Goal: Information Seeking & Learning: Check status

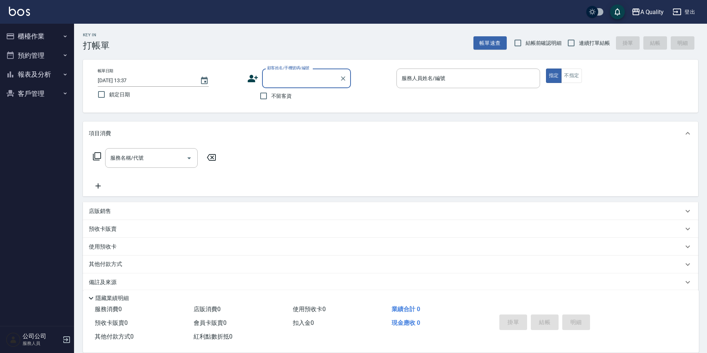
click at [29, 91] on button "客戶管理" at bounding box center [37, 93] width 68 height 19
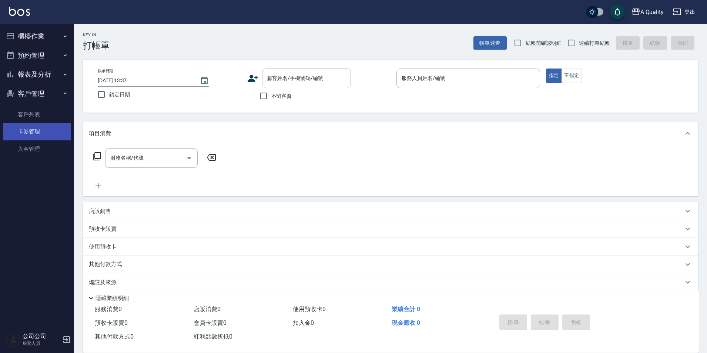
click at [41, 124] on link "卡券管理" at bounding box center [37, 131] width 68 height 17
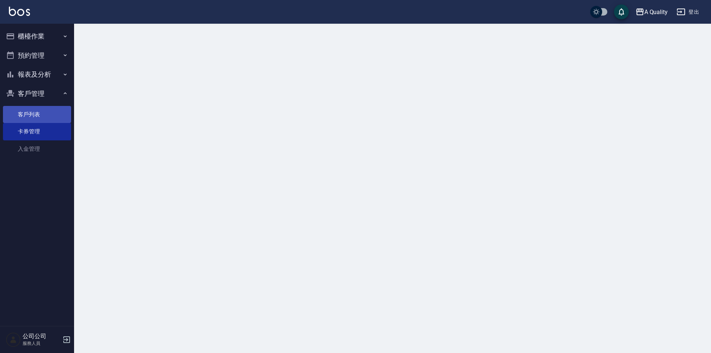
click at [39, 115] on link "客戶列表" at bounding box center [37, 114] width 68 height 17
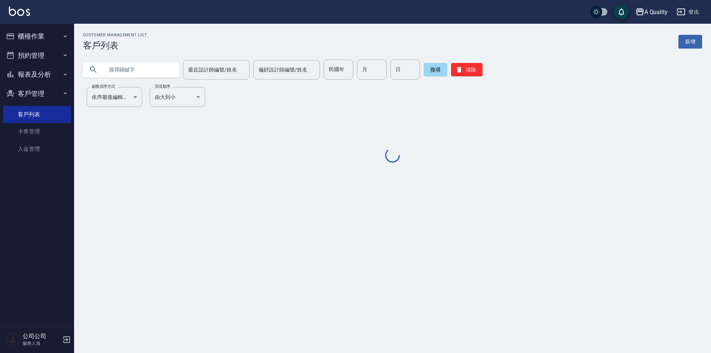
click at [151, 71] on input "text" at bounding box center [139, 70] width 70 height 20
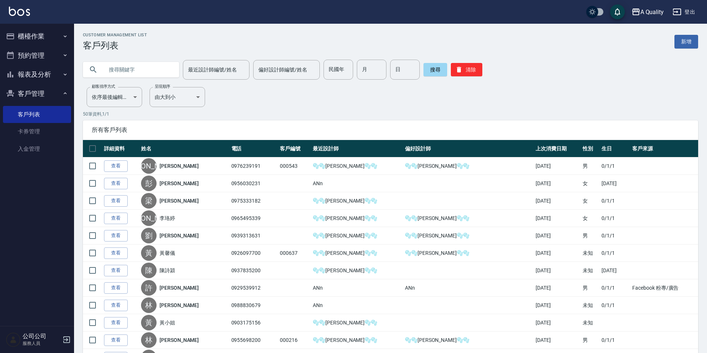
paste input "[PERSON_NAME]"
type input "[PERSON_NAME]"
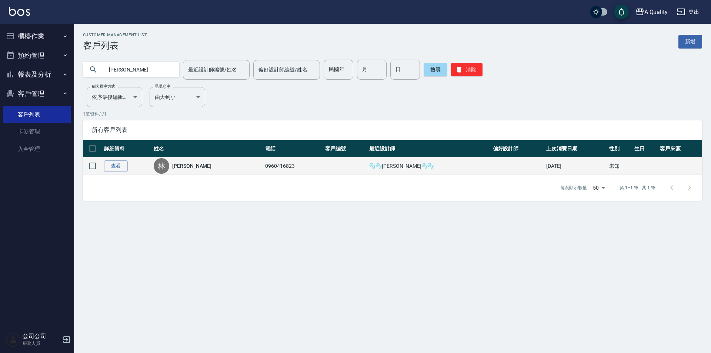
click at [130, 168] on td "查看" at bounding box center [127, 165] width 50 height 17
click at [124, 164] on link "查看" at bounding box center [116, 165] width 24 height 11
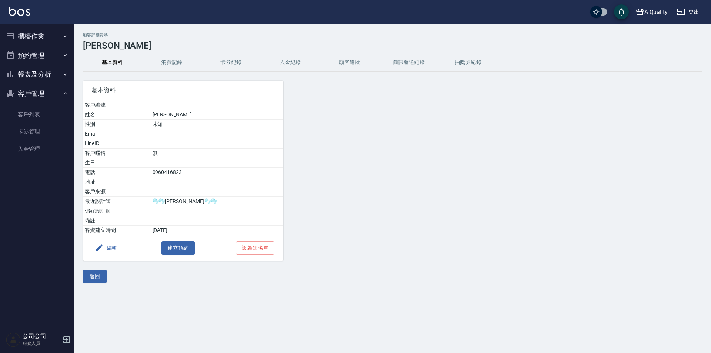
click at [174, 65] on button "消費記錄" at bounding box center [171, 63] width 59 height 18
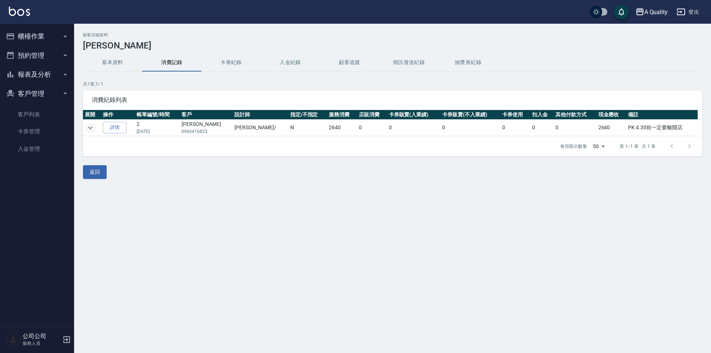
click at [93, 123] on icon "expand row" at bounding box center [90, 127] width 9 height 9
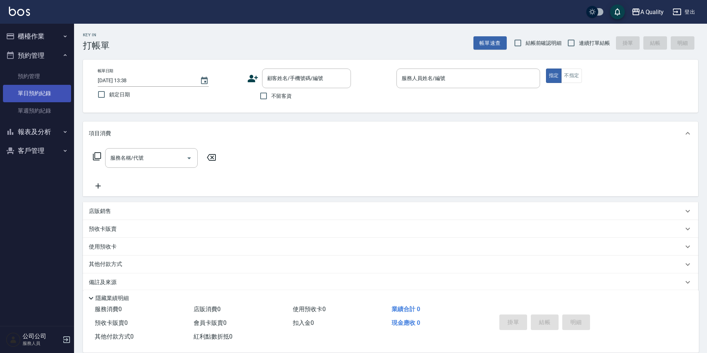
click at [46, 97] on link "單日預約紀錄" at bounding box center [37, 93] width 68 height 17
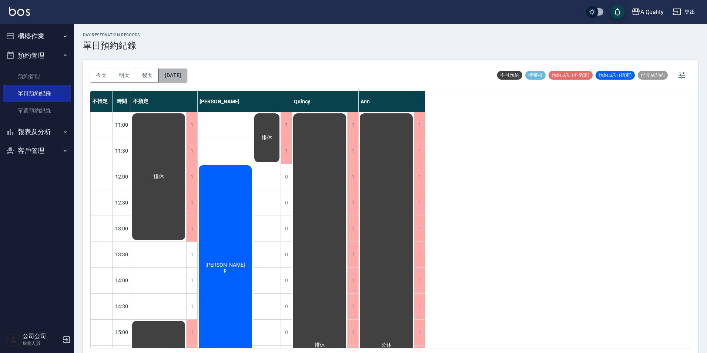
click at [187, 79] on button "[DATE]" at bounding box center [173, 75] width 28 height 14
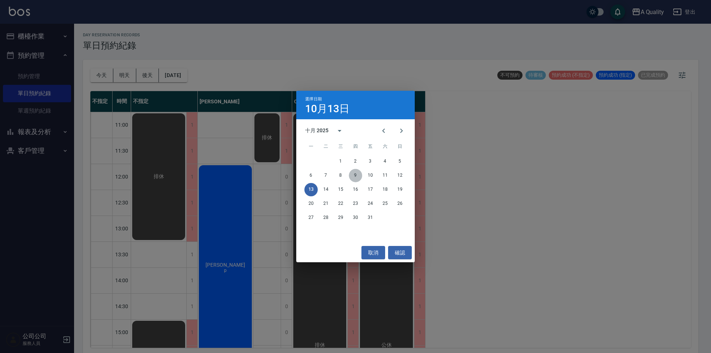
click at [355, 176] on button "9" at bounding box center [355, 175] width 13 height 13
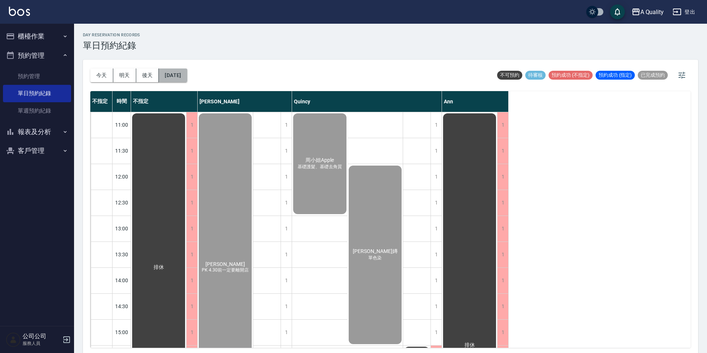
click at [181, 74] on button "[DATE]" at bounding box center [173, 75] width 28 height 14
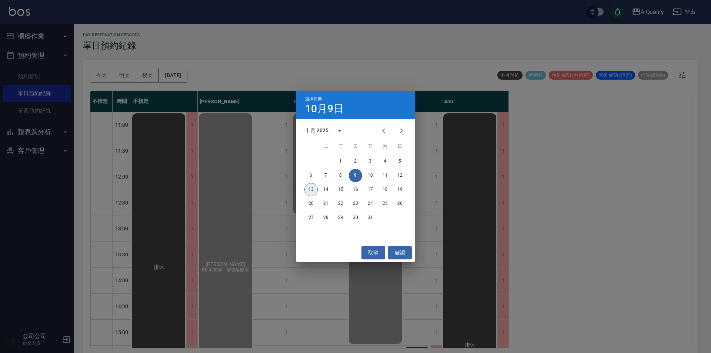
click at [309, 190] on button "13" at bounding box center [310, 189] width 13 height 13
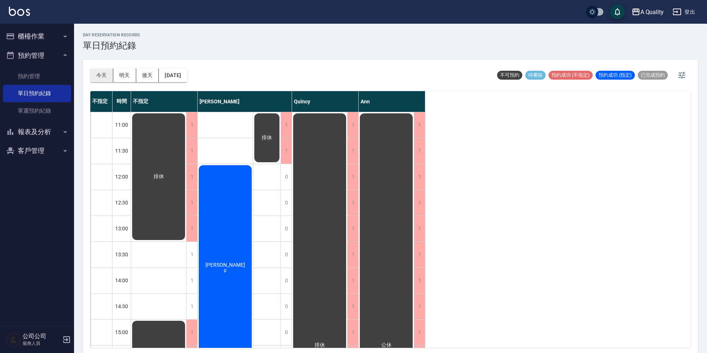
click at [103, 75] on button "今天" at bounding box center [101, 75] width 23 height 14
click at [123, 76] on button "明天" at bounding box center [124, 75] width 23 height 14
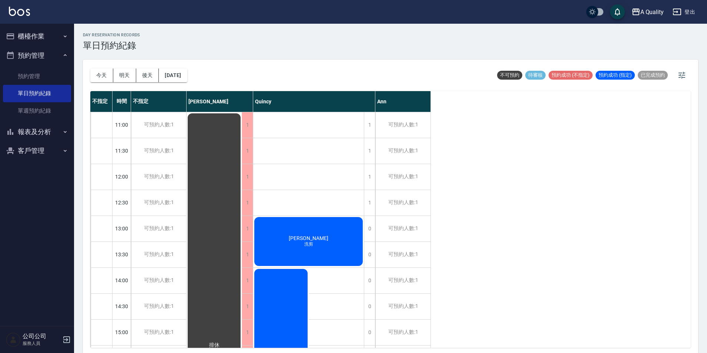
click at [145, 68] on div "今天 明天 後天 2025/10/14" at bounding box center [138, 75] width 97 height 31
click at [145, 70] on button "後天" at bounding box center [147, 75] width 23 height 14
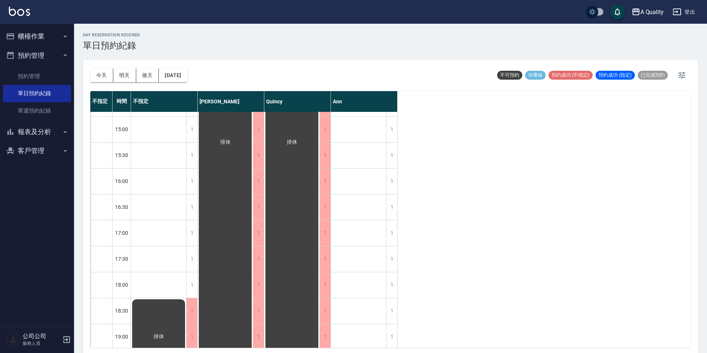
scroll to position [237, 0]
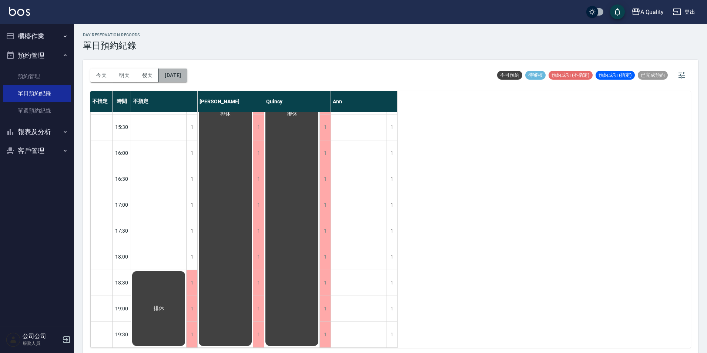
click at [182, 75] on button "2025/10/15" at bounding box center [173, 75] width 28 height 14
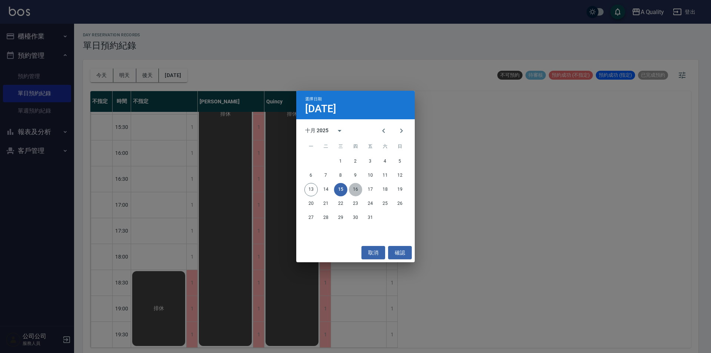
click at [351, 192] on button "16" at bounding box center [355, 189] width 13 height 13
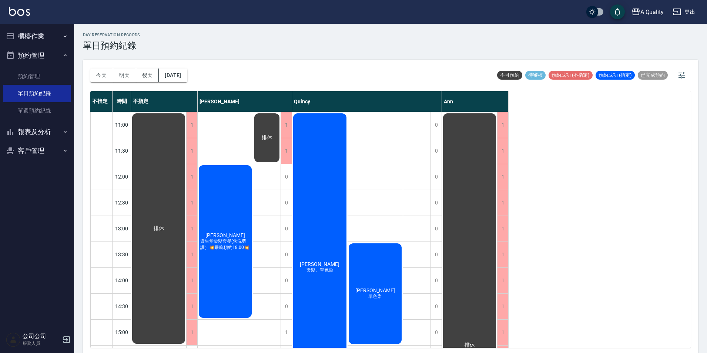
click at [181, 67] on div "今天 明天 後天 2025/10/16" at bounding box center [138, 75] width 97 height 31
click at [184, 75] on button "2025/10/16" at bounding box center [173, 75] width 28 height 14
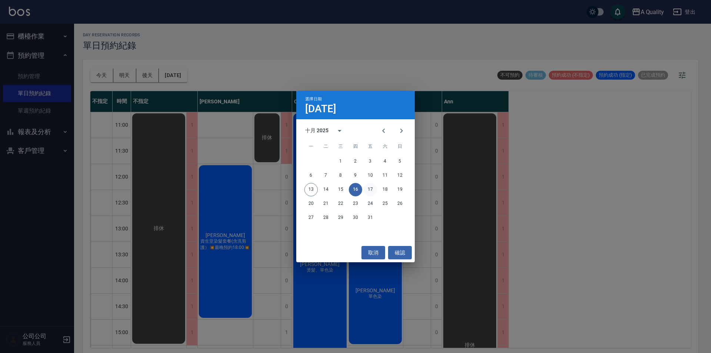
click at [366, 189] on button "17" at bounding box center [370, 189] width 13 height 13
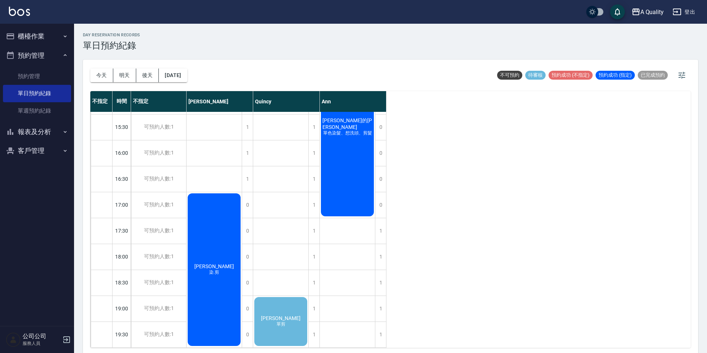
scroll to position [2, 0]
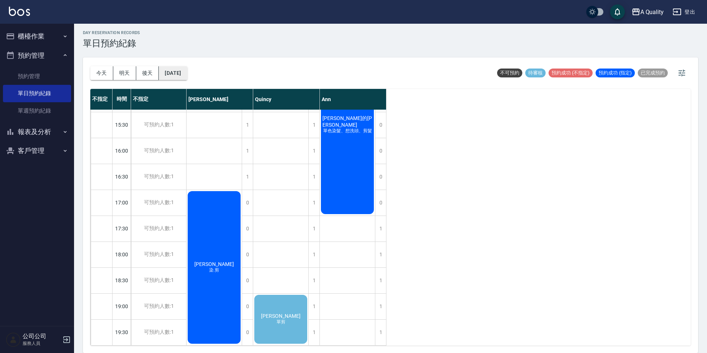
click at [178, 75] on button "2025/10/17" at bounding box center [173, 73] width 28 height 14
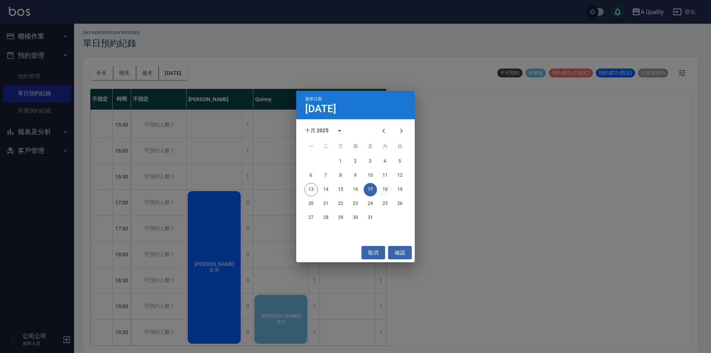
click at [378, 187] on button "18" at bounding box center [384, 189] width 13 height 13
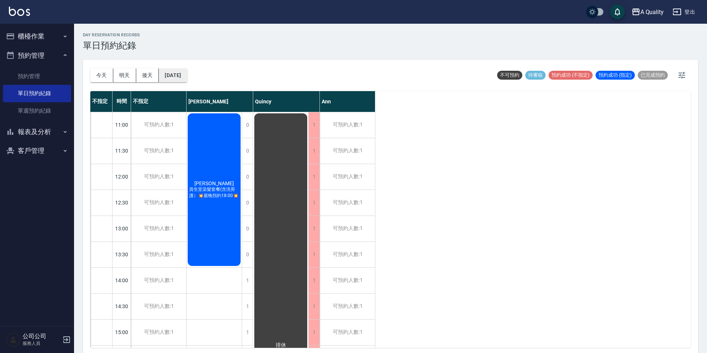
click at [187, 69] on button "2025/10/18" at bounding box center [173, 75] width 28 height 14
